Goal: Transaction & Acquisition: Subscribe to service/newsletter

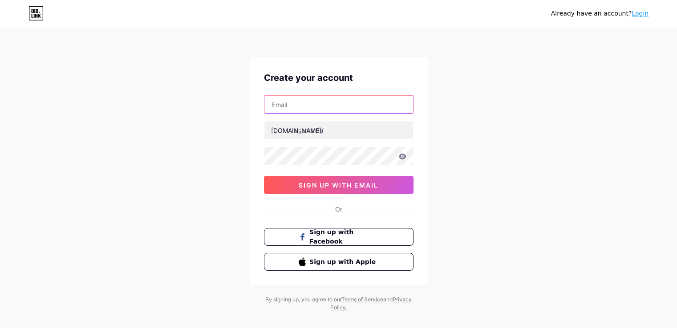
click at [308, 108] on input "text" at bounding box center [338, 105] width 149 height 18
paste input "[PERSON_NAME][EMAIL_ADDRESS][DOMAIN_NAME]"
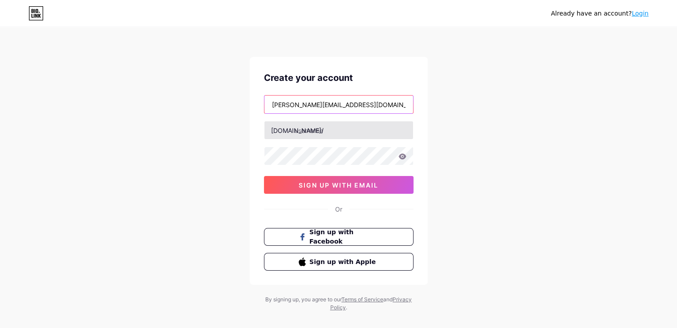
type input "[PERSON_NAME][EMAIL_ADDRESS][DOMAIN_NAME]"
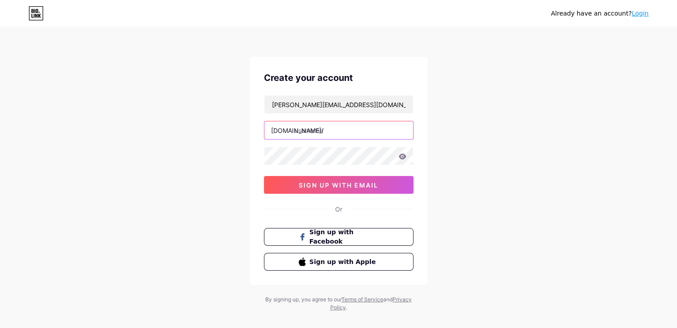
click at [306, 129] on input "text" at bounding box center [338, 130] width 149 height 18
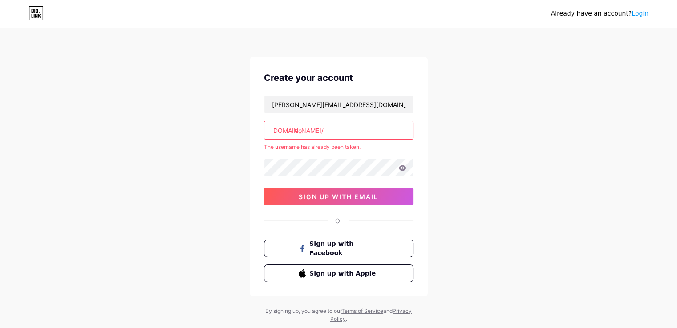
type input "c"
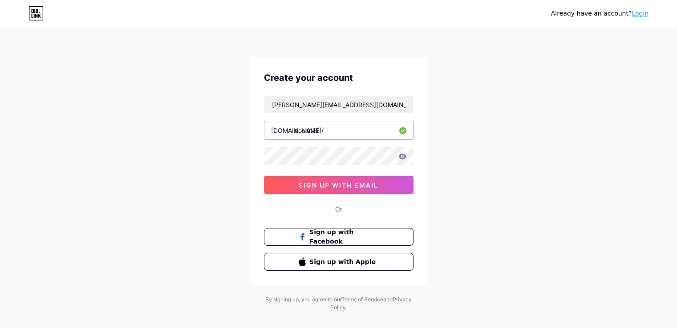
type input "coolutils"
click at [283, 185] on button "sign up with email" at bounding box center [339, 185] width 150 height 18
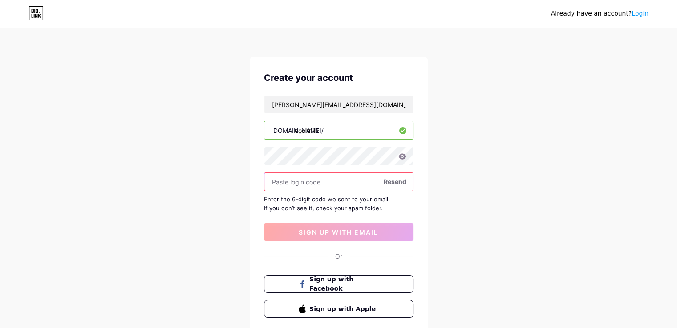
paste input "510271"
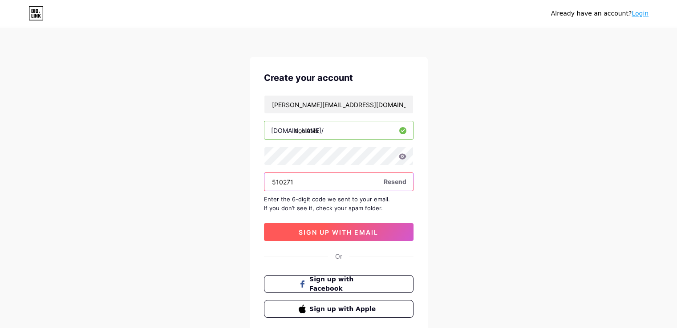
type input "510271"
click at [361, 230] on span "sign up with email" at bounding box center [339, 233] width 80 height 8
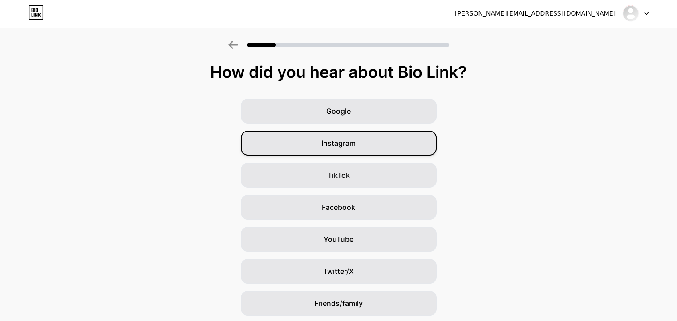
click at [372, 150] on div "Instagram" at bounding box center [339, 143] width 196 height 25
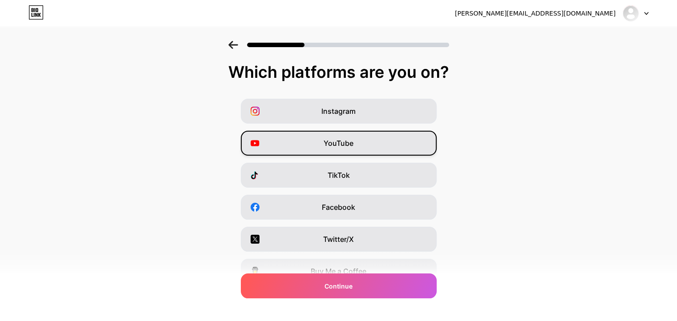
click at [361, 142] on div "YouTube" at bounding box center [339, 143] width 196 height 25
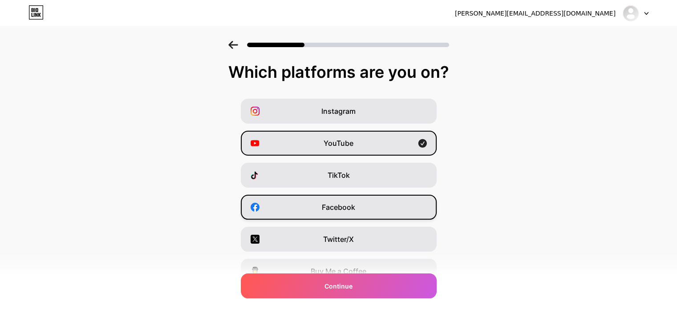
click at [355, 206] on span "Facebook" at bounding box center [338, 207] width 33 height 11
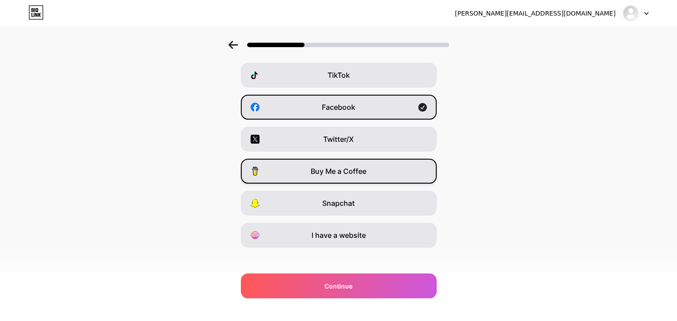
scroll to position [107, 0]
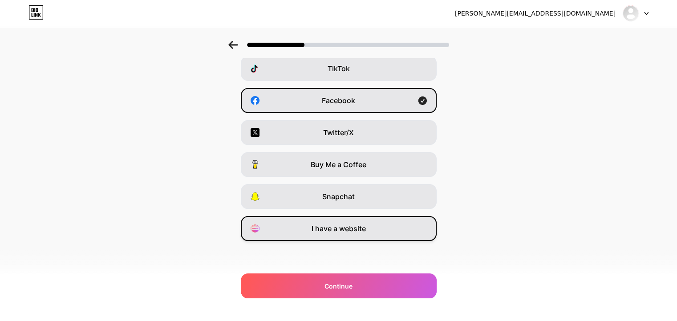
click at [369, 230] on div "I have a website" at bounding box center [339, 228] width 196 height 25
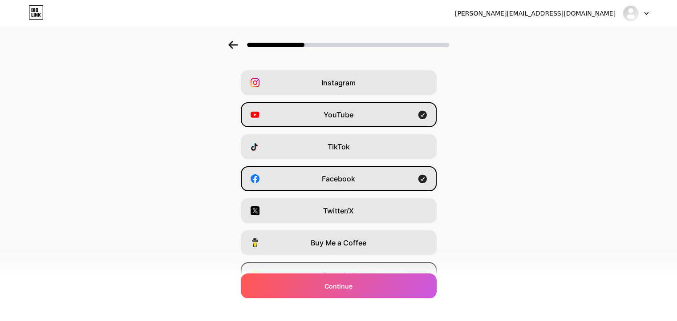
scroll to position [45, 0]
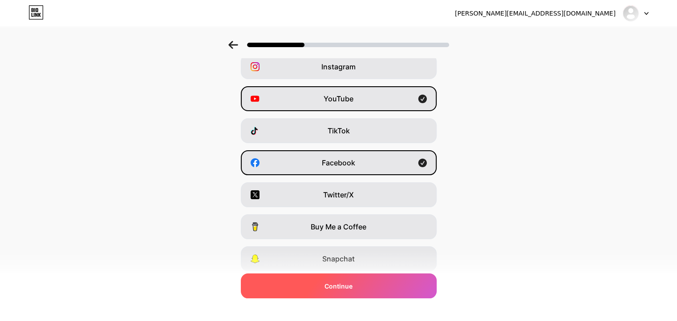
click at [362, 285] on div "Continue" at bounding box center [339, 286] width 196 height 25
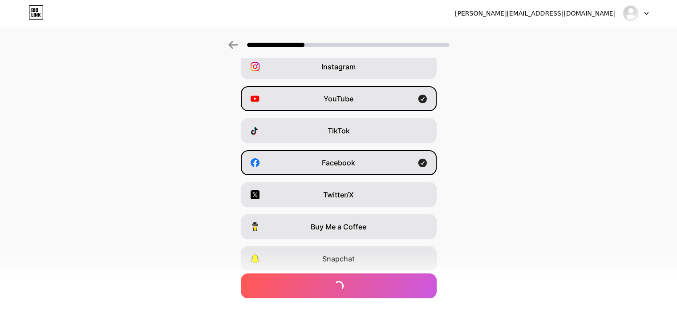
scroll to position [0, 0]
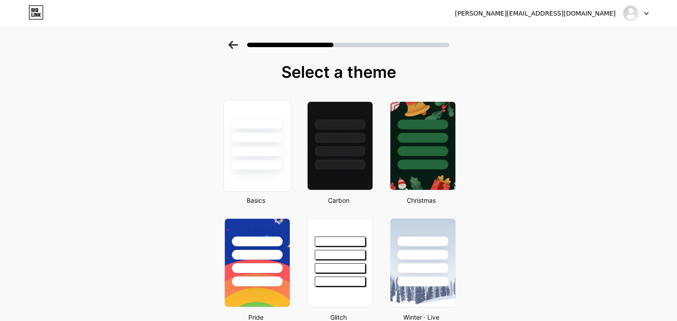
click at [261, 165] on div at bounding box center [257, 165] width 52 height 10
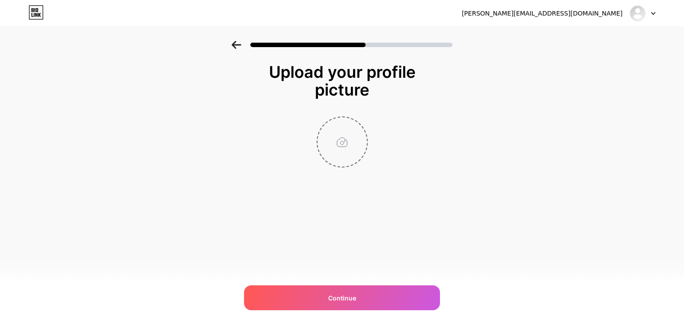
click at [338, 134] on input "file" at bounding box center [341, 141] width 49 height 49
type input "C:\fakepath\Logo.png"
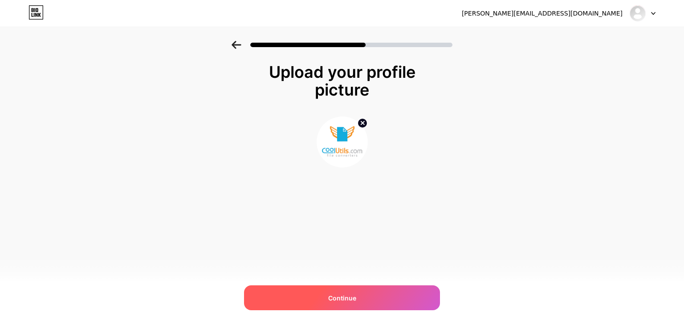
click at [352, 295] on span "Continue" at bounding box center [342, 298] width 28 height 9
click at [339, 190] on div "Upload your profile picture" at bounding box center [342, 137] width 178 height 149
drag, startPoint x: 290, startPoint y: 221, endPoint x: 377, endPoint y: 214, distance: 87.5
click at [299, 223] on div "[PERSON_NAME][EMAIL_ADDRESS][DOMAIN_NAME] Logout Link Copied Upload your profil…" at bounding box center [342, 164] width 684 height 328
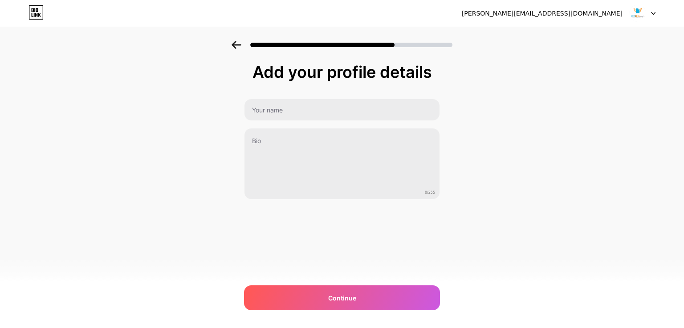
click at [382, 213] on div "Add your profile details 0/255 Continue Error" at bounding box center [342, 153] width 196 height 181
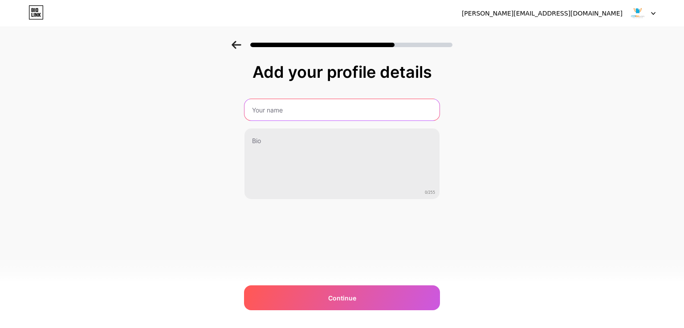
click at [282, 108] on input "text" at bounding box center [341, 109] width 195 height 21
type input "CoolUtils"
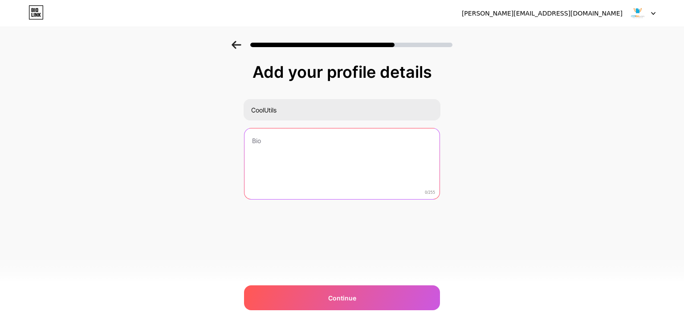
click at [278, 155] on textarea at bounding box center [341, 165] width 195 height 72
paste textarea "CoolUtils is an expert in conversion utilities, offering seamless solutions for…"
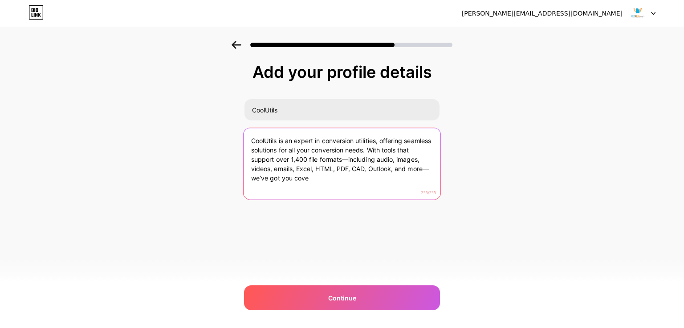
drag, startPoint x: 325, startPoint y: 175, endPoint x: 265, endPoint y: 180, distance: 60.3
click at [265, 180] on textarea "CoolUtils is an expert in conversion utilities, offering seamless solutions for…" at bounding box center [341, 164] width 197 height 73
click at [266, 188] on textarea "CoolUtils is an expert in conversion utilities, offering seamless solutions for…" at bounding box center [341, 164] width 197 height 73
drag, startPoint x: 265, startPoint y: 176, endPoint x: 378, endPoint y: 171, distance: 113.1
click at [378, 171] on textarea "CoolUtils is an expert in conversion utilities, offering seamless solutions for…" at bounding box center [341, 164] width 197 height 73
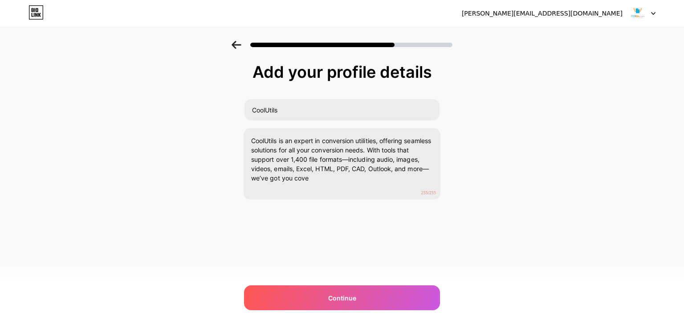
drag, startPoint x: 372, startPoint y: 200, endPoint x: 381, endPoint y: 181, distance: 21.1
click at [368, 193] on div "Add your profile details CoolUtils CoolUtils is an expert in conversion utiliti…" at bounding box center [342, 153] width 196 height 181
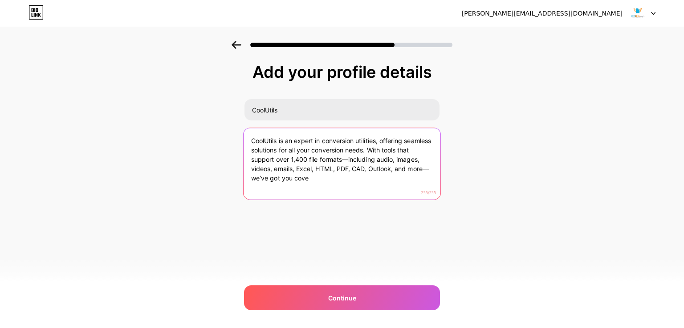
drag, startPoint x: 418, startPoint y: 169, endPoint x: 358, endPoint y: 173, distance: 60.2
click at [358, 173] on textarea "CoolUtils is an expert in conversion utilities, offering seamless solutions for…" at bounding box center [341, 164] width 197 height 73
click at [304, 177] on textarea "CoolUtils is an expert in conversion utilities, offering seamless solutions for…" at bounding box center [341, 164] width 197 height 73
paste textarea "red, no matter the t"
click at [387, 169] on textarea "CoolUtils is an expert in conversion utilities, offering seamless solutions for…" at bounding box center [341, 164] width 197 height 73
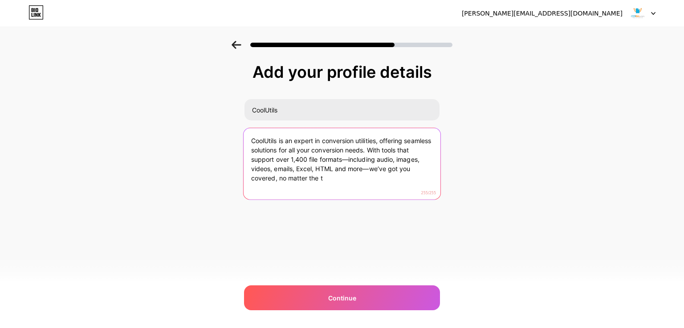
drag, startPoint x: 358, startPoint y: 169, endPoint x: 337, endPoint y: 166, distance: 20.6
click at [337, 166] on textarea "CoolUtils is an expert in conversion utilities, offering seamless solutions for…" at bounding box center [341, 164] width 197 height 73
click at [327, 180] on textarea "CoolUtils is an expert in conversion utilities, offering seamless solutions for…" at bounding box center [341, 164] width 197 height 73
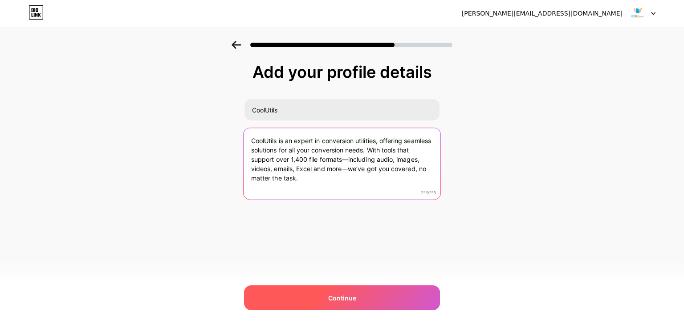
type textarea "CoolUtils is an expert in conversion utilities, offering seamless solutions for…"
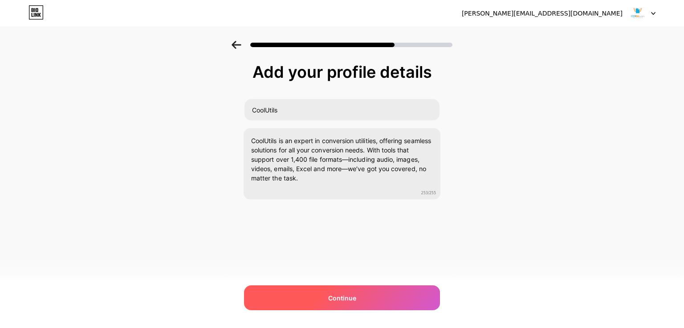
click at [332, 291] on div "Continue" at bounding box center [342, 298] width 196 height 25
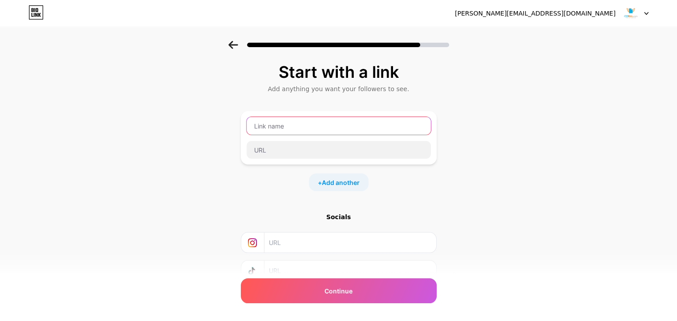
click at [308, 126] on input "text" at bounding box center [339, 126] width 184 height 18
type input "CoolUtils"
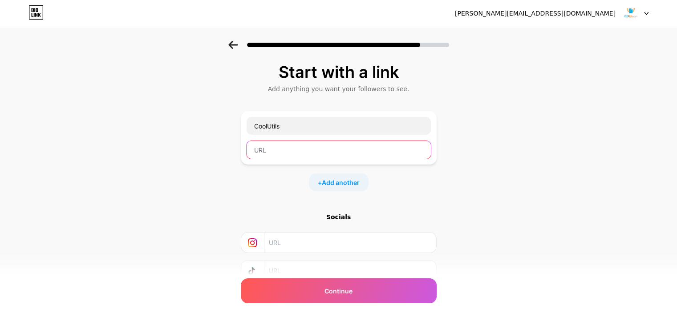
click at [296, 143] on input "text" at bounding box center [339, 150] width 184 height 18
paste input "[URL][DOMAIN_NAME]"
type input "[URL][DOMAIN_NAME]"
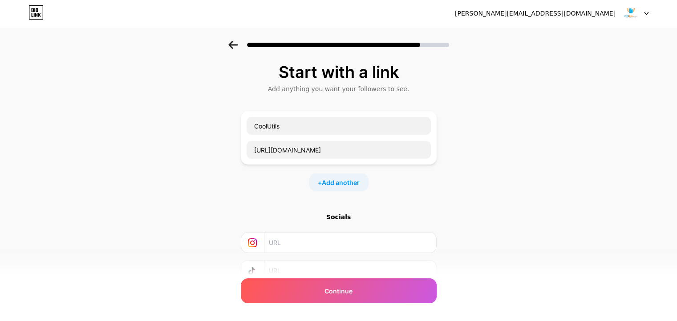
click at [330, 247] on input "text" at bounding box center [350, 243] width 162 height 20
click at [348, 181] on span "Add another" at bounding box center [341, 182] width 38 height 9
click at [272, 212] on input "text" at bounding box center [339, 212] width 184 height 18
paste input "[URL][DOMAIN_NAME]"
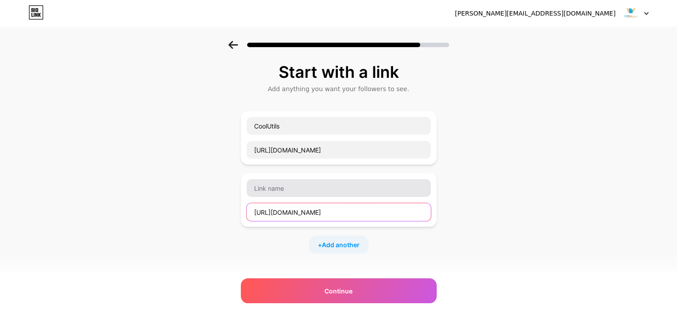
type input "[URL][DOMAIN_NAME]"
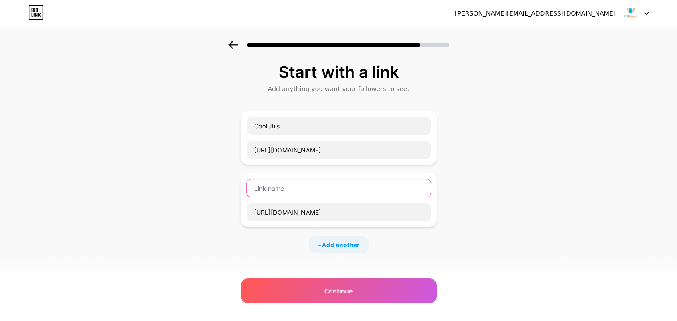
click at [267, 192] on input "text" at bounding box center [339, 188] width 184 height 18
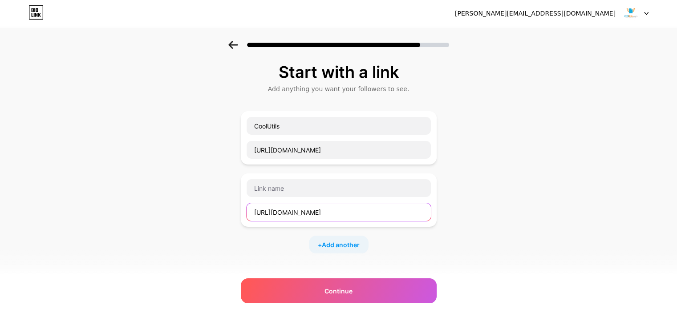
drag, startPoint x: 386, startPoint y: 211, endPoint x: 129, endPoint y: 223, distance: 257.9
click at [131, 224] on div "Start with a link Add anything you want your followers to see. CoolUtils [URL][…" at bounding box center [338, 228] width 677 height 375
click at [464, 223] on div "Start with a link Add anything you want your followers to see. CoolUtils [URL][…" at bounding box center [338, 228] width 677 height 375
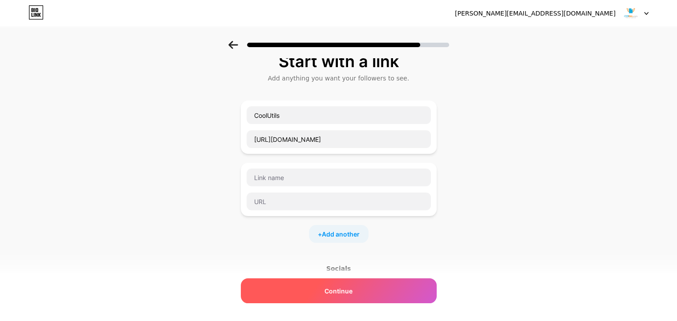
scroll to position [45, 0]
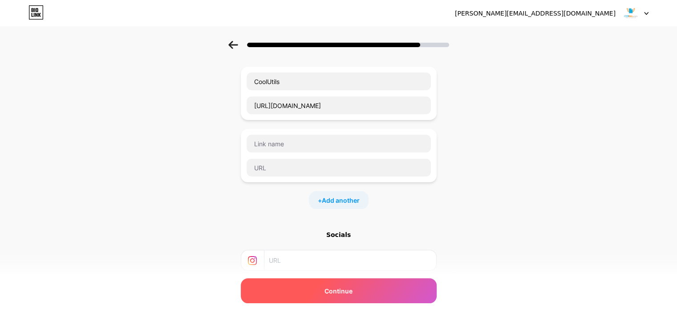
click at [371, 287] on div "Continue" at bounding box center [339, 291] width 196 height 25
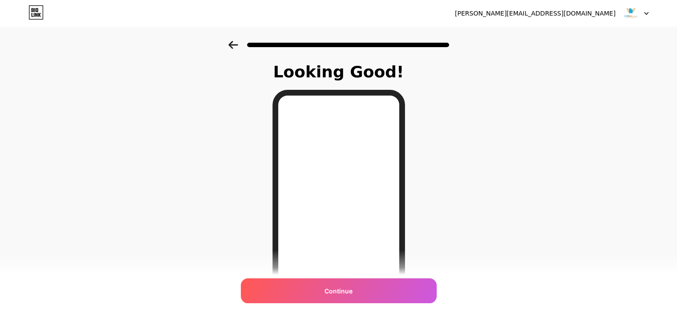
scroll to position [125, 0]
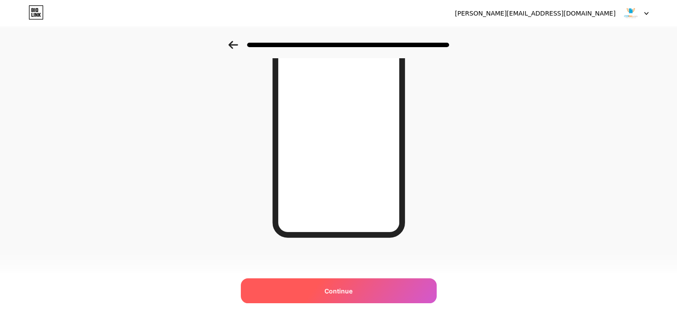
click at [352, 293] on span "Continue" at bounding box center [338, 291] width 28 height 9
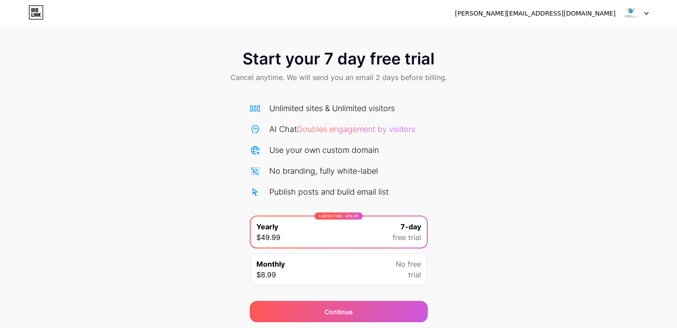
click at [624, 13] on img at bounding box center [630, 13] width 17 height 17
click at [644, 13] on icon at bounding box center [646, 13] width 4 height 3
click at [572, 15] on div "[PERSON_NAME][EMAIL_ADDRESS][DOMAIN_NAME]" at bounding box center [535, 13] width 161 height 9
click at [33, 8] on icon at bounding box center [33, 10] width 2 height 4
click at [375, 273] on div "Monthly $8.99 No free trial" at bounding box center [339, 269] width 176 height 31
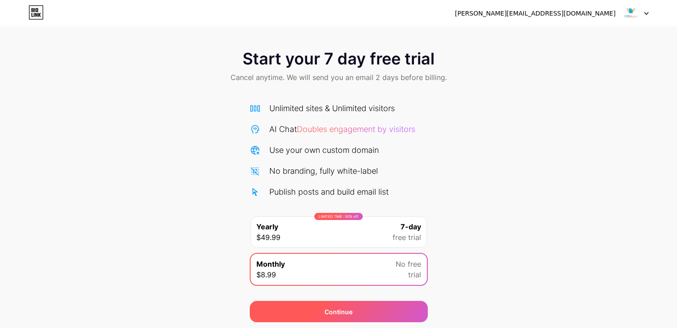
click at [374, 308] on div "Continue" at bounding box center [339, 311] width 178 height 21
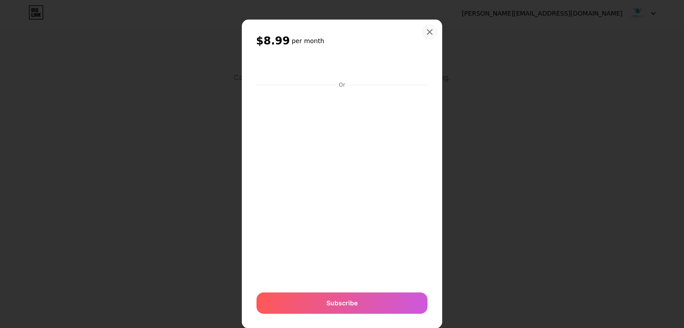
click at [426, 34] on icon at bounding box center [429, 31] width 7 height 7
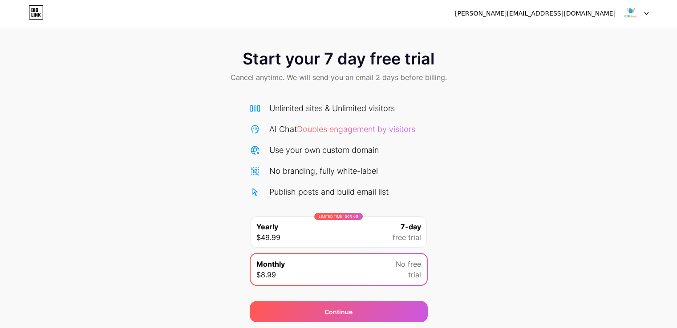
click at [325, 225] on div "LIMITED TIME : 50% off Yearly $49.99 7-day free trial" at bounding box center [339, 232] width 176 height 31
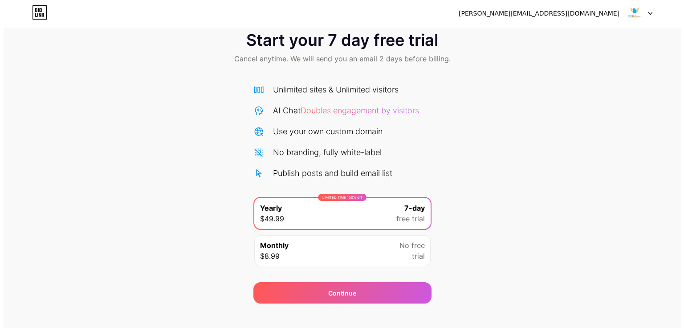
scroll to position [29, 0]
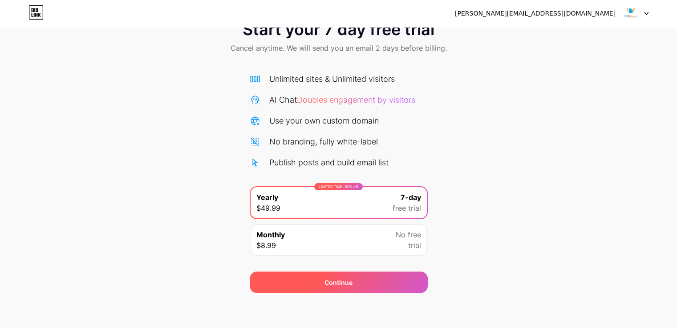
drag, startPoint x: 345, startPoint y: 272, endPoint x: 344, endPoint y: 278, distance: 5.9
click at [345, 274] on div "Continue" at bounding box center [339, 282] width 178 height 21
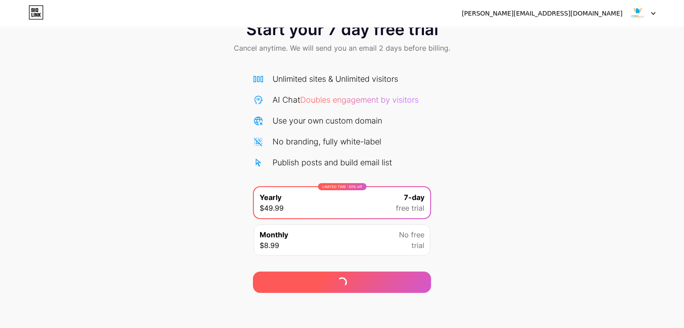
click at [345, 278] on div "Continue" at bounding box center [342, 282] width 178 height 21
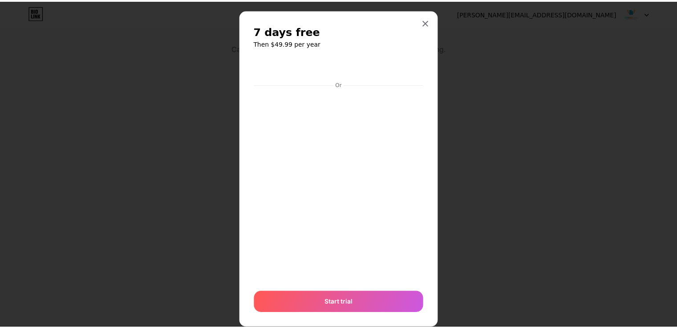
scroll to position [0, 0]
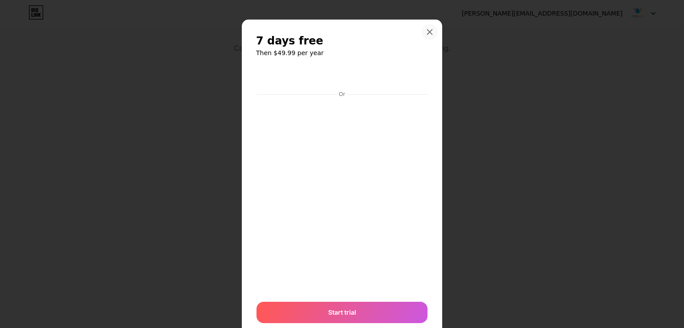
click at [426, 32] on icon at bounding box center [429, 31] width 7 height 7
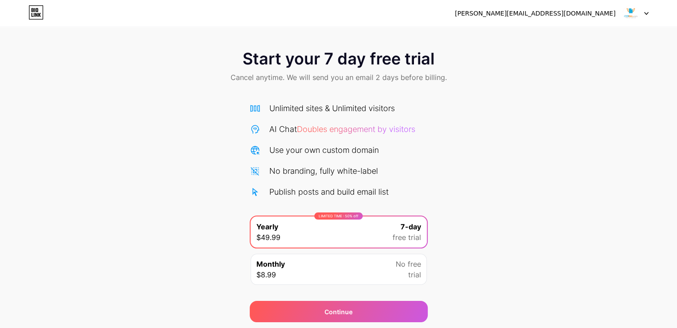
click at [627, 14] on img at bounding box center [630, 13] width 17 height 17
drag, startPoint x: 558, startPoint y: 36, endPoint x: 522, endPoint y: 39, distance: 35.7
click at [557, 36] on li "Logout" at bounding box center [593, 36] width 110 height 24
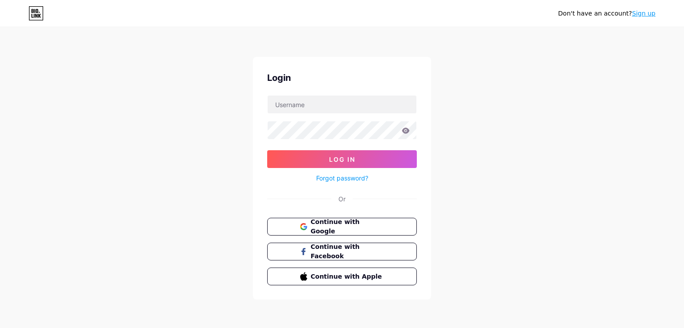
click at [650, 10] on link "Sign up" at bounding box center [643, 13] width 24 height 7
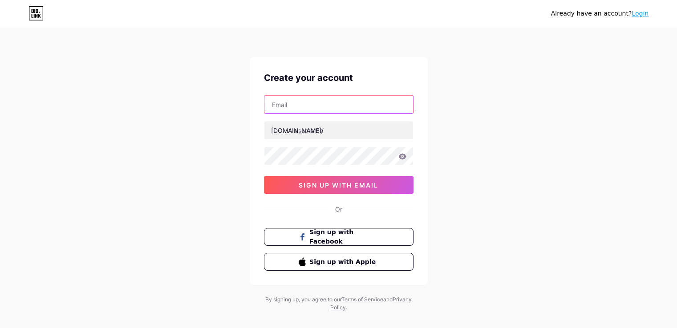
click at [295, 105] on input "text" at bounding box center [338, 105] width 149 height 18
type input "[PERSON_NAME][EMAIL_ADDRESS][DOMAIN_NAME]"
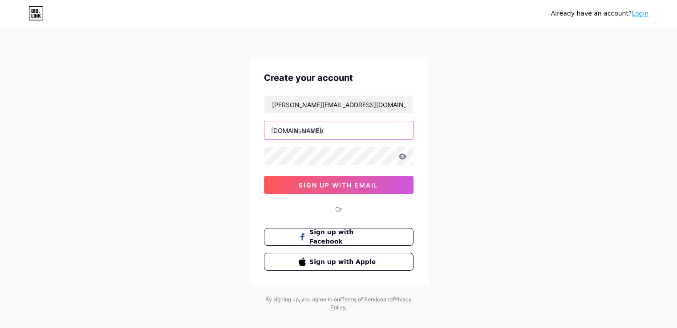
click at [310, 123] on input "text" at bounding box center [338, 130] width 149 height 18
type input "coolutils"
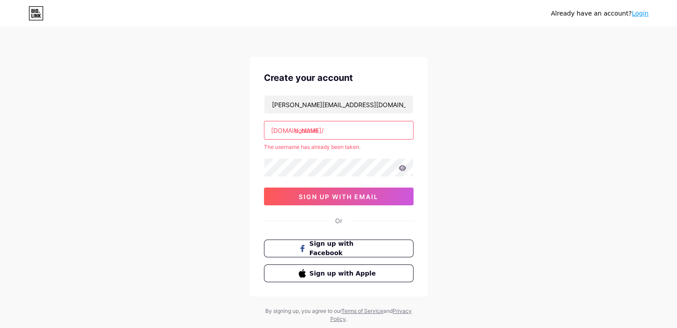
click at [349, 132] on input "coolutils" at bounding box center [338, 130] width 149 height 18
click at [639, 13] on link "Login" at bounding box center [639, 13] width 17 height 7
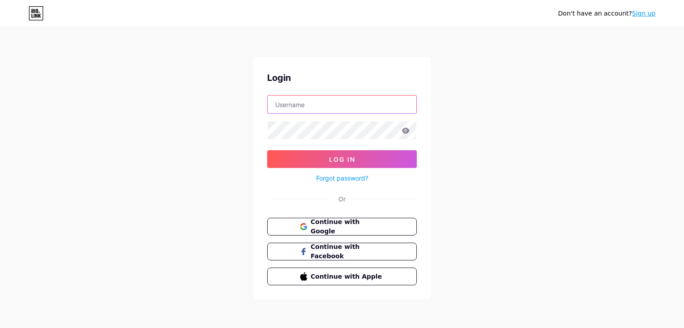
click at [307, 108] on input "text" at bounding box center [341, 105] width 149 height 18
type input "coolutils"
click at [272, 190] on div "Login coolutils Log In Forgot password? Or Continue with Google Continue with F…" at bounding box center [342, 178] width 178 height 243
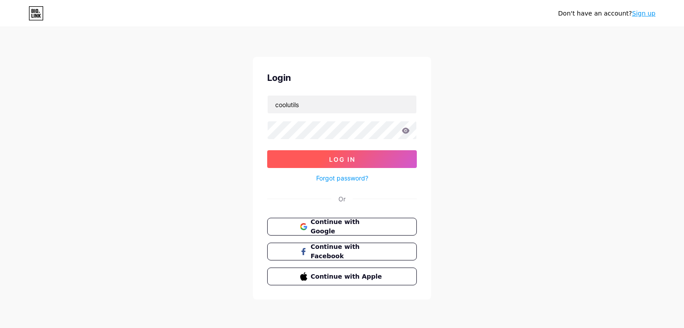
click at [335, 158] on span "Log In" at bounding box center [342, 160] width 26 height 8
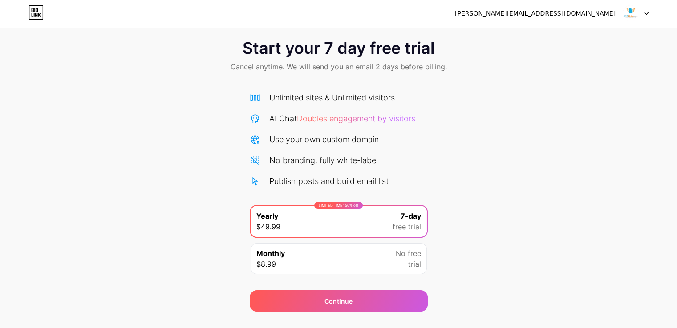
scroll to position [29, 0]
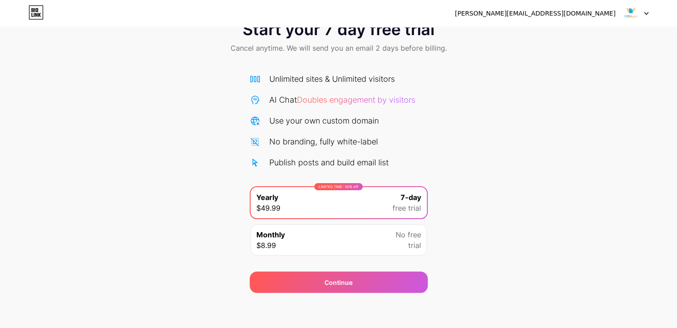
click at [642, 12] on div at bounding box center [636, 13] width 26 height 16
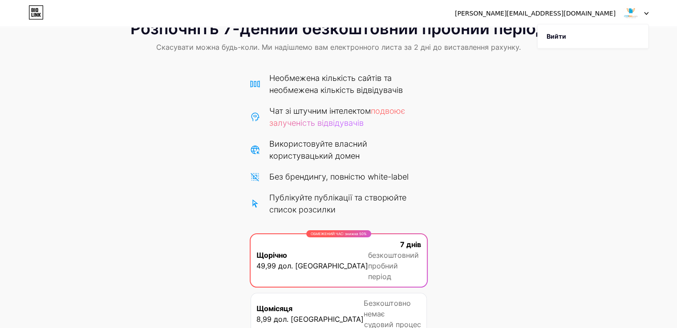
scroll to position [0, 0]
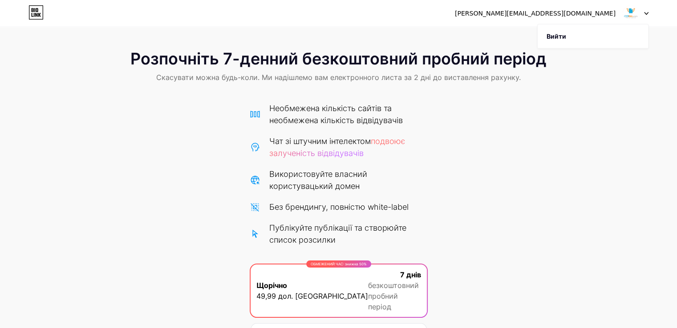
click at [297, 68] on font "Розпочніть 7-денний безкоштовний пробний період" at bounding box center [338, 59] width 416 height 20
click at [421, 67] on font "Розпочніть 7-денний безкоштовний пробний період" at bounding box center [338, 59] width 416 height 20
drag, startPoint x: 473, startPoint y: 63, endPoint x: 457, endPoint y: 70, distance: 18.2
click at [473, 64] on font "Розпочніть 7-денний безкоштовний пробний період" at bounding box center [338, 59] width 416 height 20
drag, startPoint x: 352, startPoint y: 91, endPoint x: 264, endPoint y: 101, distance: 88.2
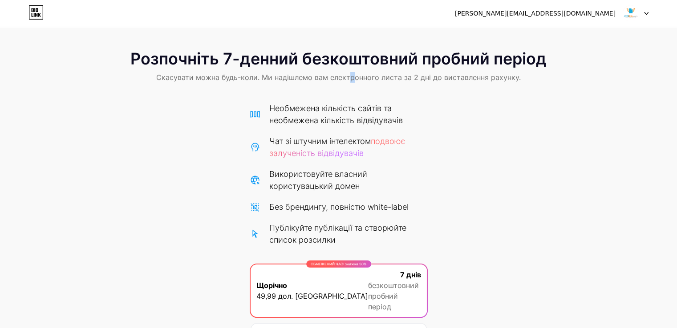
click at [332, 97] on div "Розпочніть 7-денний безкоштовний пробний період Скасувати можна будь-коли. Ми н…" at bounding box center [338, 222] width 677 height 362
drag, startPoint x: 246, startPoint y: 94, endPoint x: 299, endPoint y: 83, distance: 54.2
click at [247, 93] on div "Розпочніть 7-денний безкоштовний пробний період Скасувати можна будь-коли. Ми н…" at bounding box center [338, 222] width 677 height 362
drag, startPoint x: 502, startPoint y: 145, endPoint x: 455, endPoint y: 148, distance: 47.3
click at [502, 145] on div "Розпочніть 7-денний безкоштовний пробний період Скасувати можна будь-коли. Ми н…" at bounding box center [338, 222] width 677 height 362
